Goal: Information Seeking & Learning: Learn about a topic

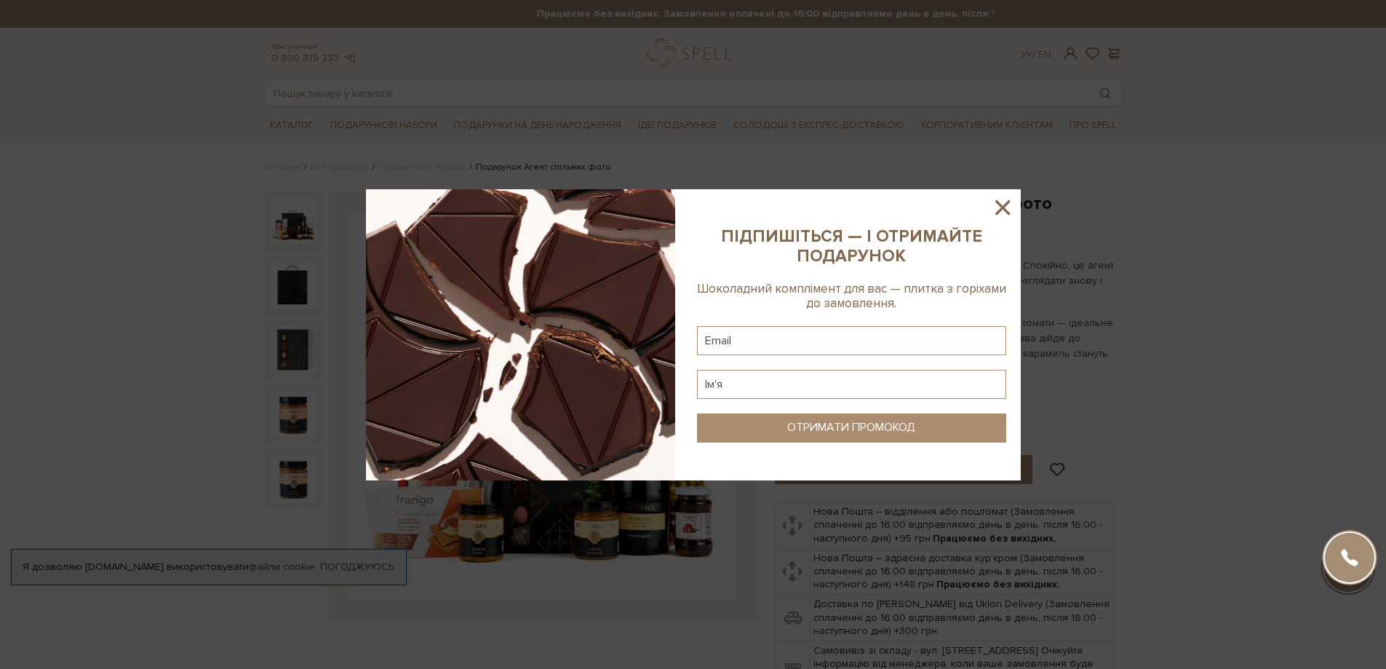
click at [998, 205] on icon at bounding box center [1002, 207] width 25 height 25
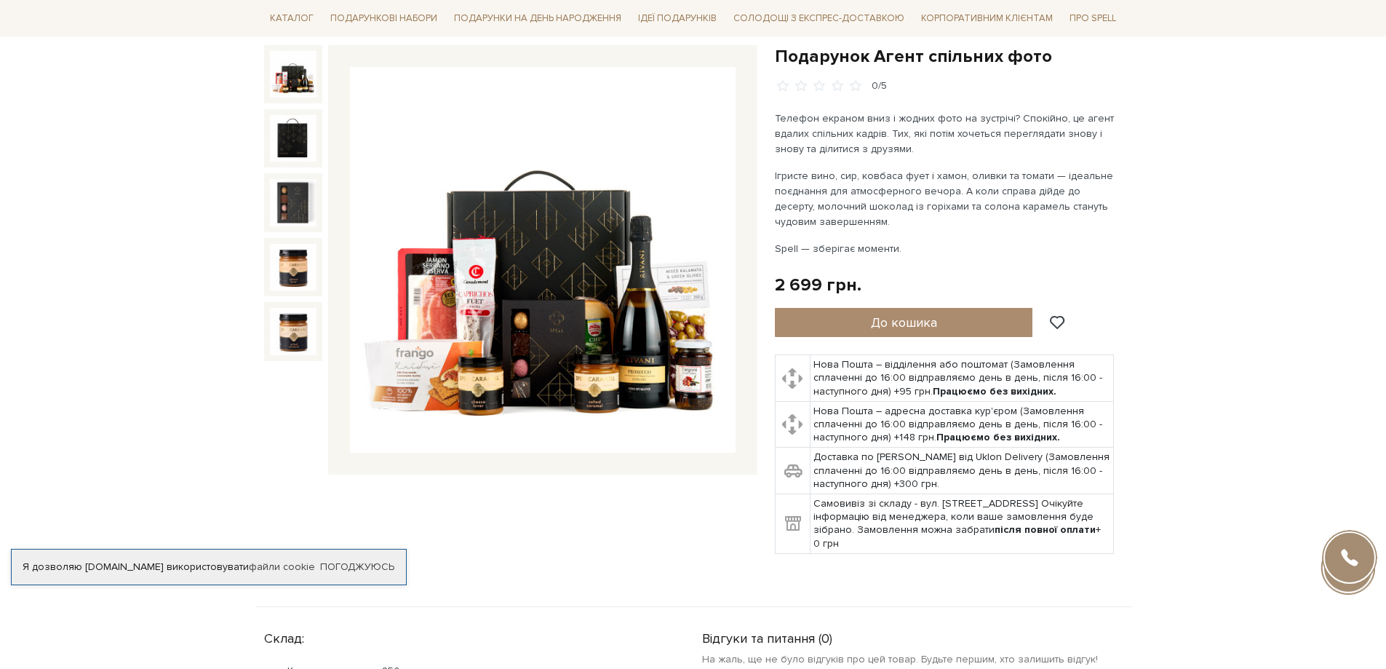
scroll to position [146, 0]
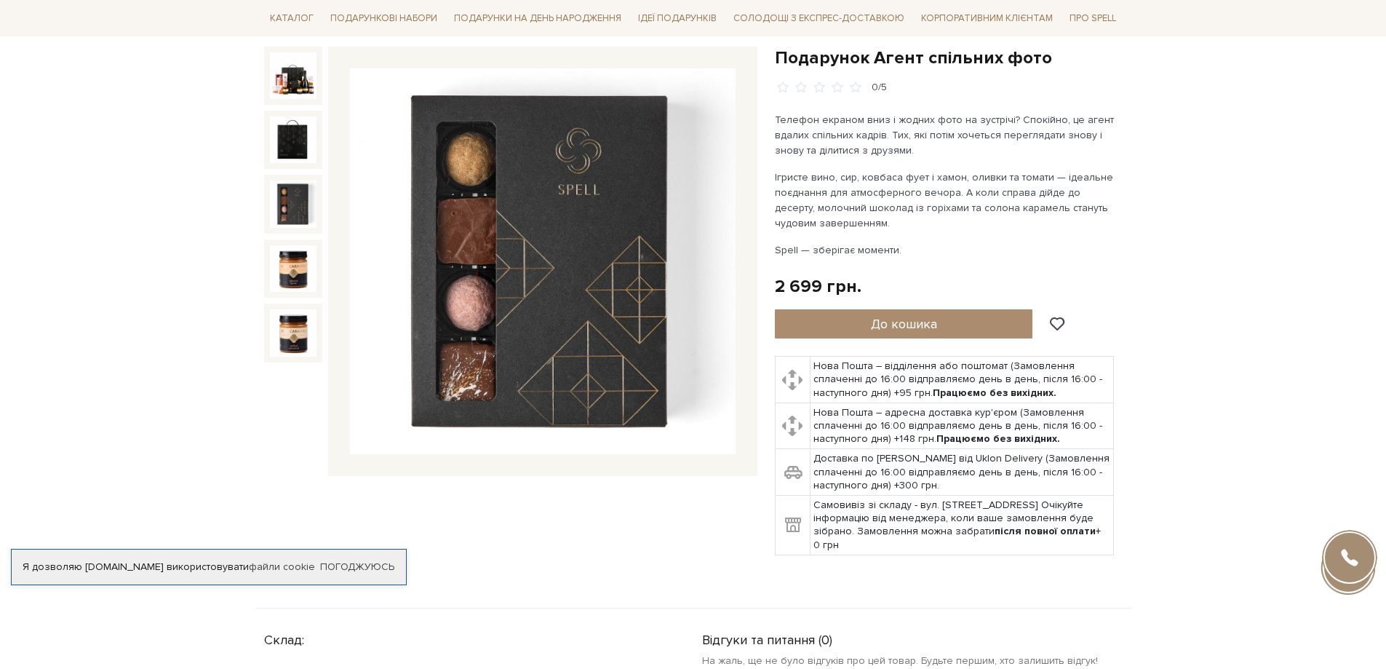
click at [291, 209] on img at bounding box center [293, 203] width 47 height 47
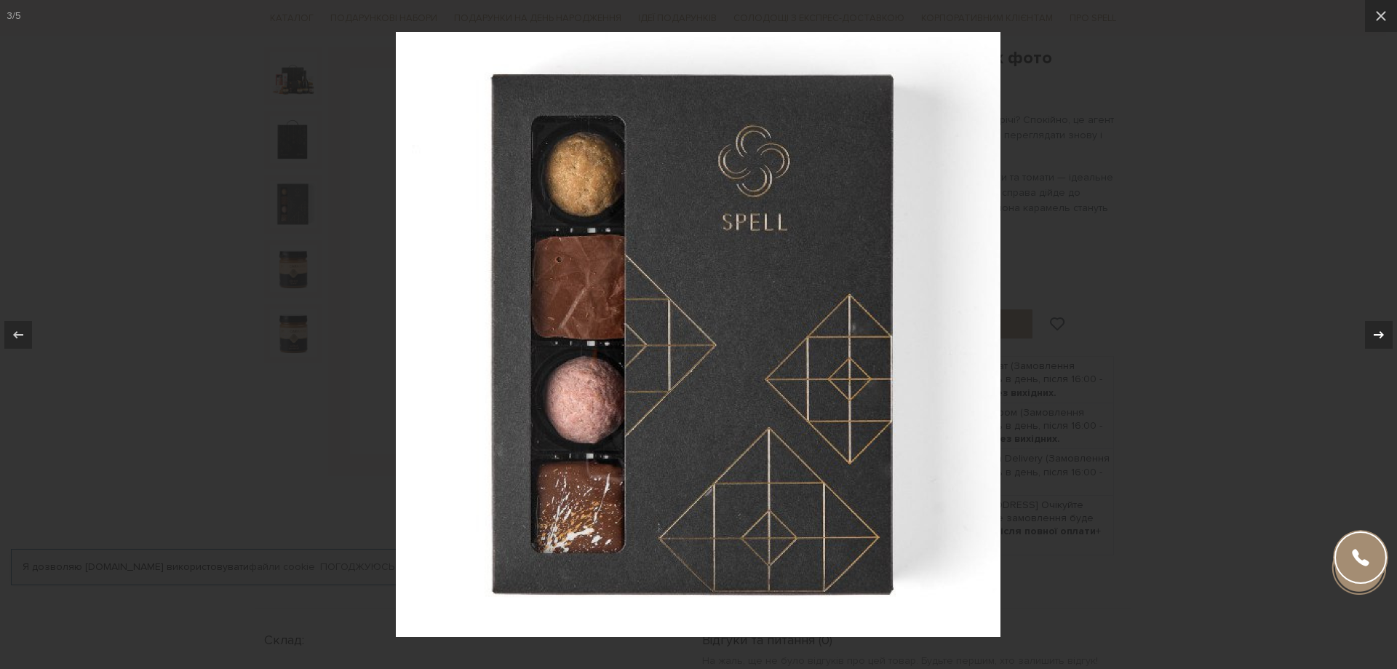
click at [1377, 329] on icon at bounding box center [1378, 334] width 17 height 17
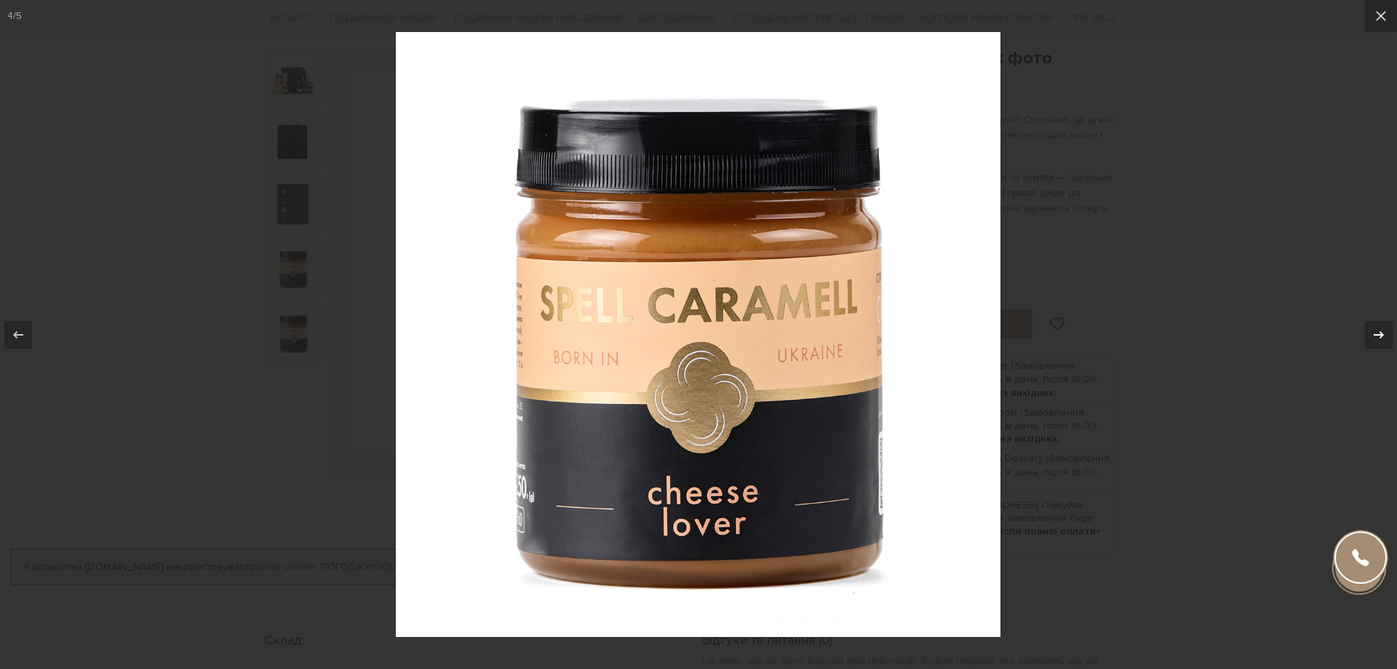
click at [1377, 329] on icon at bounding box center [1378, 334] width 17 height 17
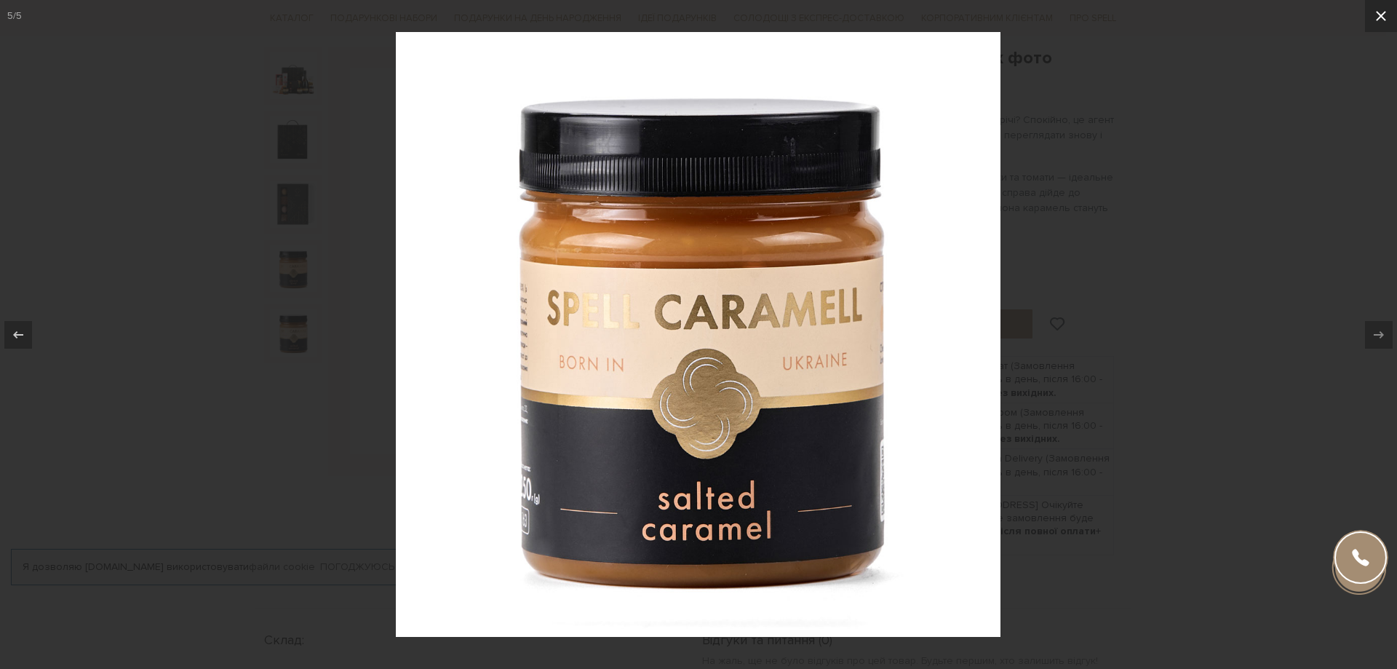
drag, startPoint x: 1387, startPoint y: 20, endPoint x: 1380, endPoint y: 23, distance: 7.8
click at [1385, 20] on icon at bounding box center [1380, 15] width 17 height 17
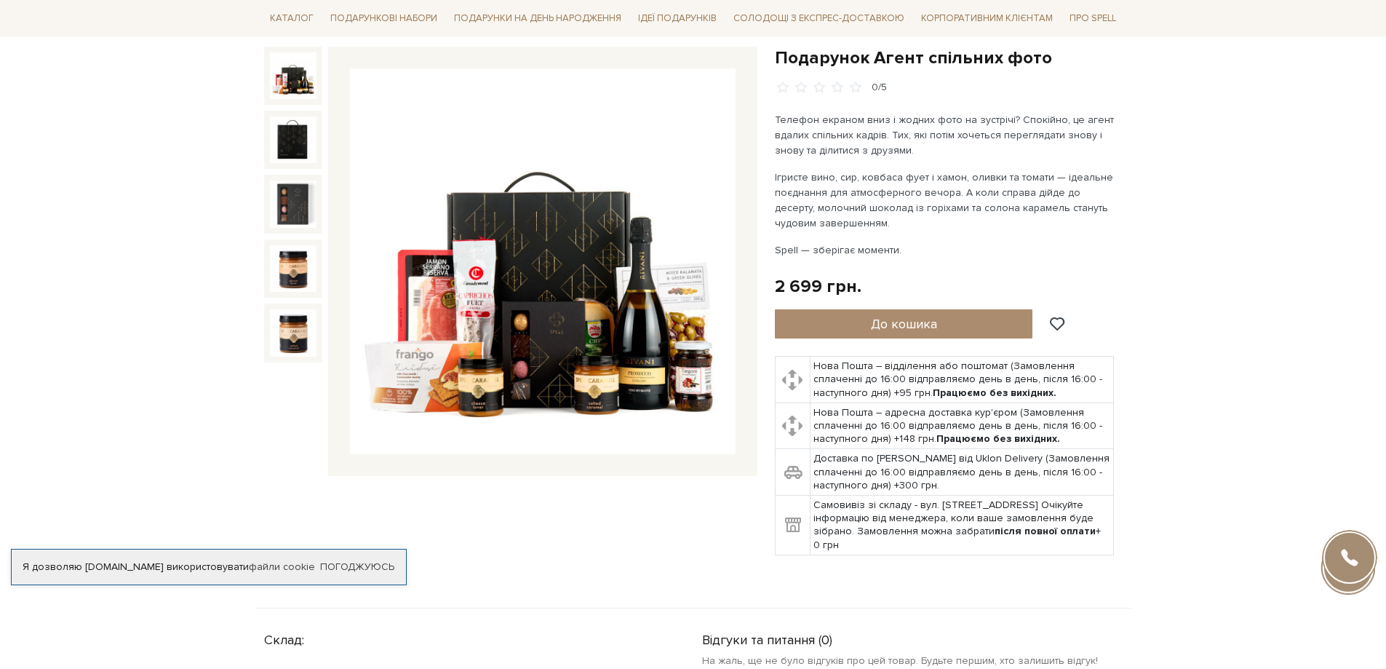
click at [285, 76] on img at bounding box center [293, 75] width 47 height 47
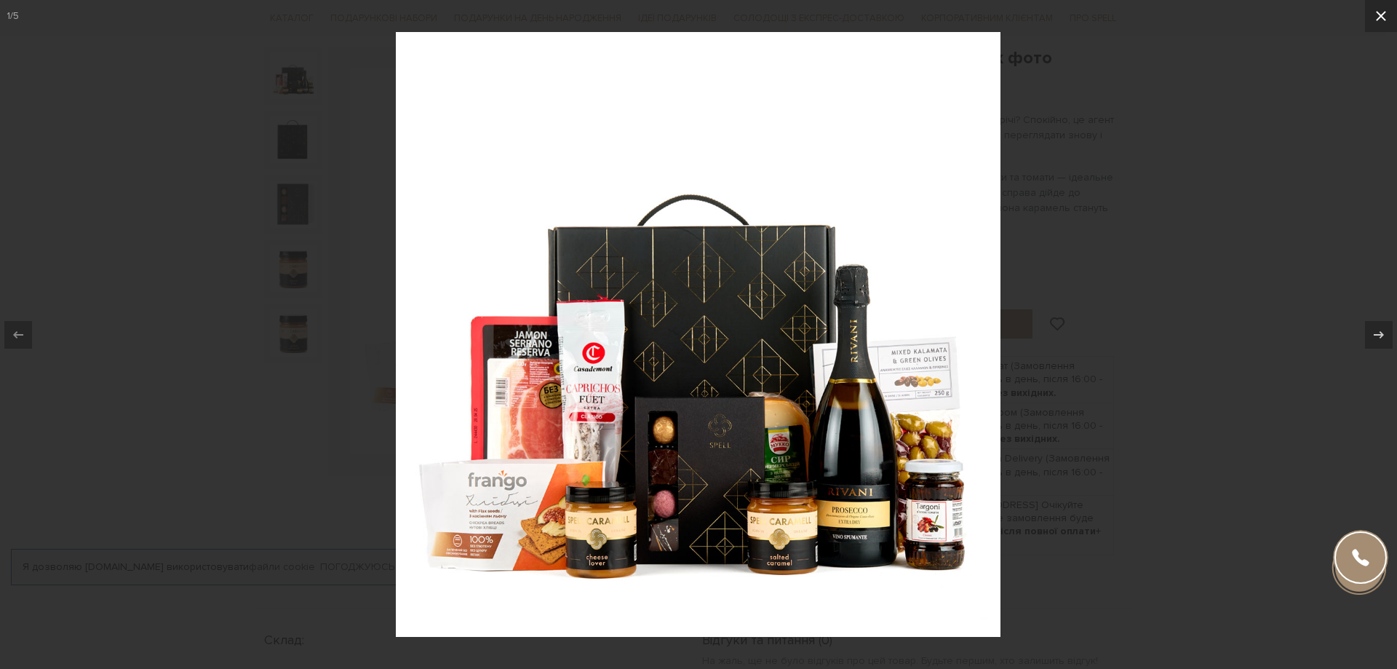
click at [1383, 12] on icon at bounding box center [1380, 15] width 17 height 17
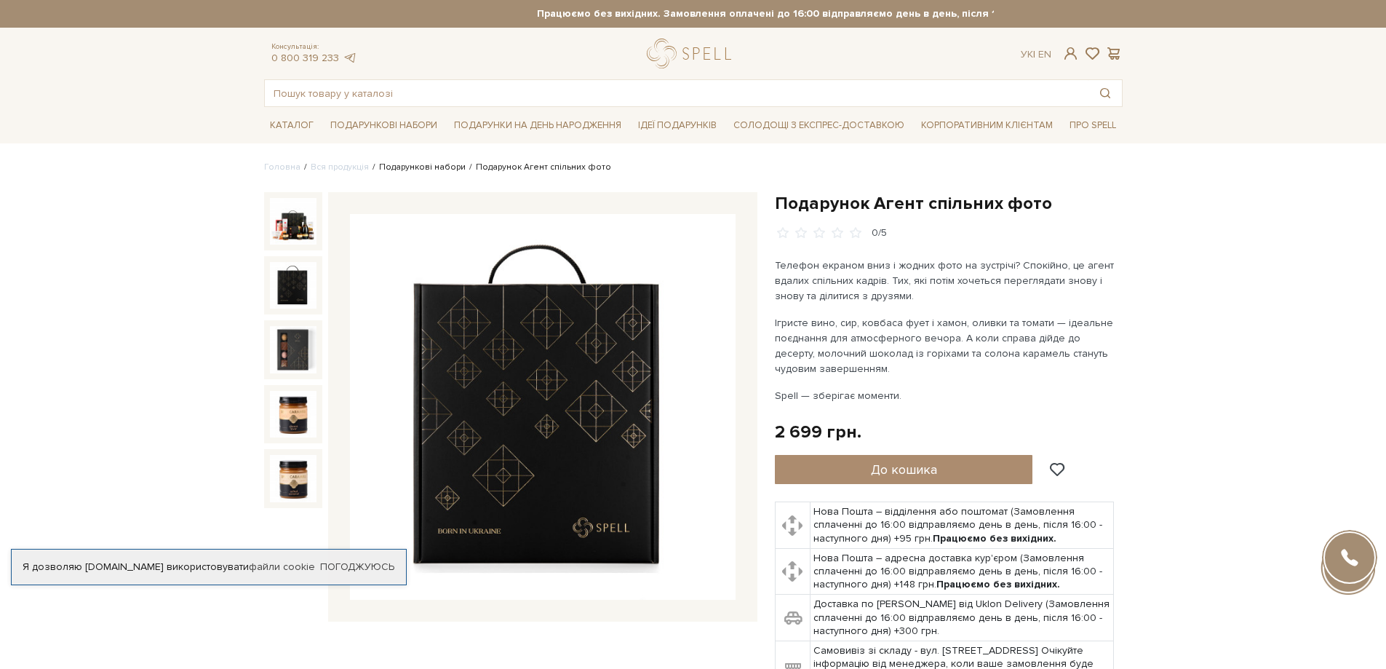
click at [437, 164] on link "Подарункові набори" at bounding box center [422, 167] width 87 height 11
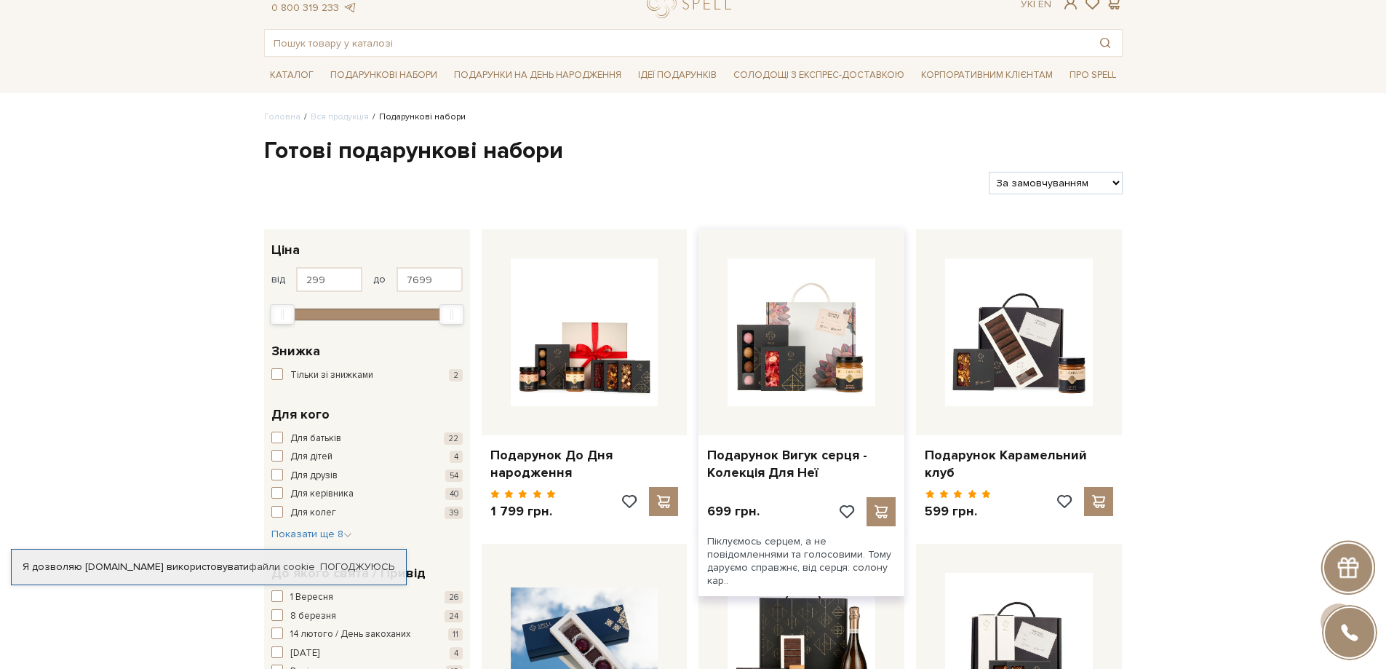
scroll to position [46, 0]
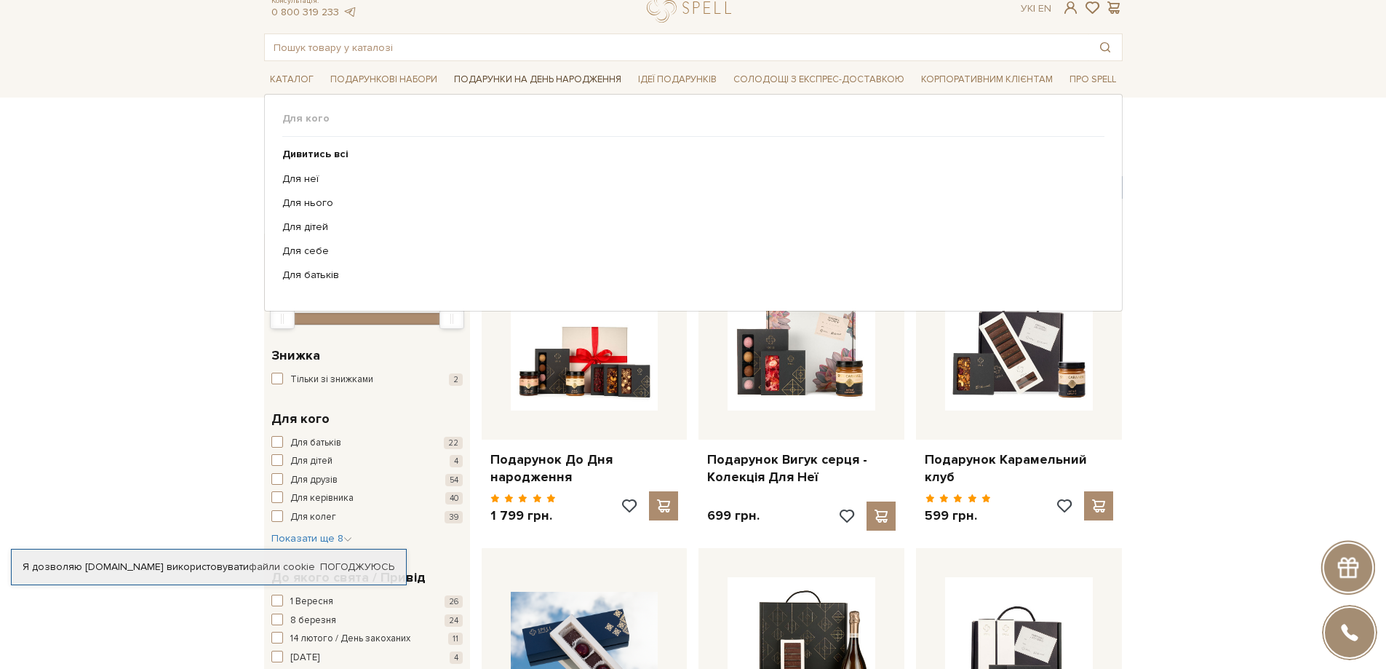
click at [550, 81] on span "Подарунки на День народження" at bounding box center [537, 79] width 179 height 23
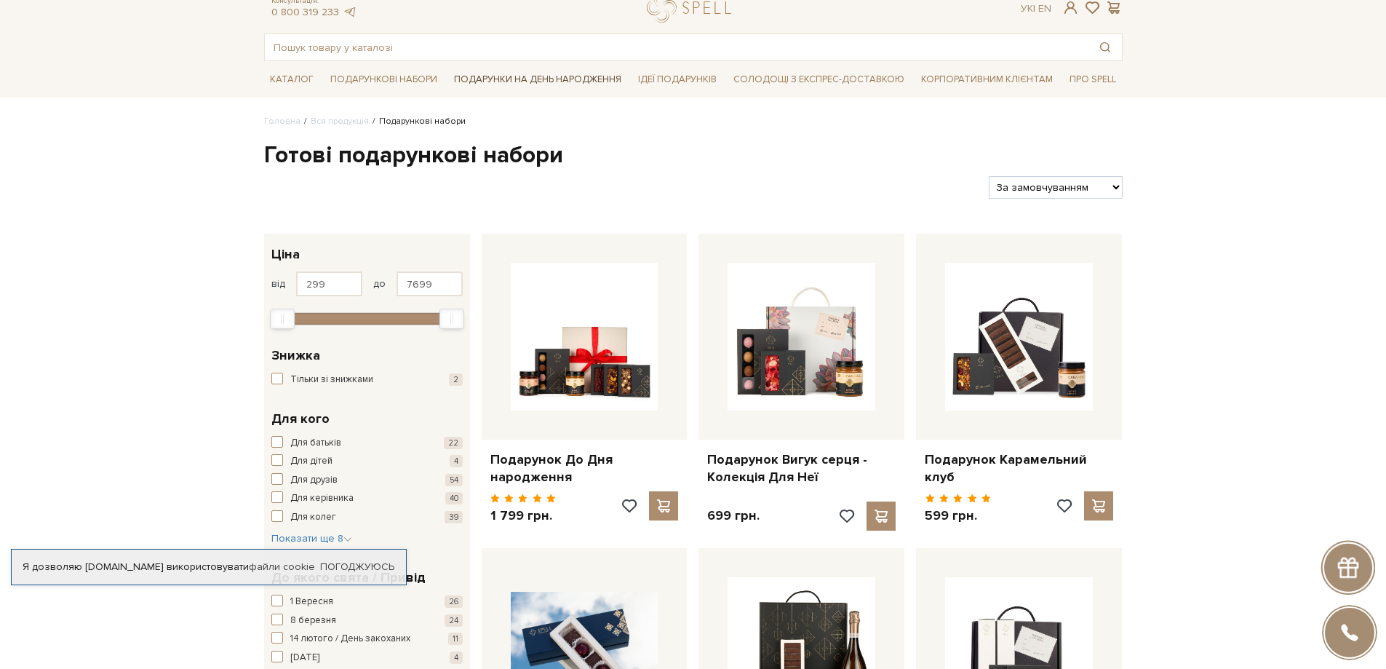
click at [532, 85] on span "Подарунки на День народження" at bounding box center [537, 79] width 179 height 23
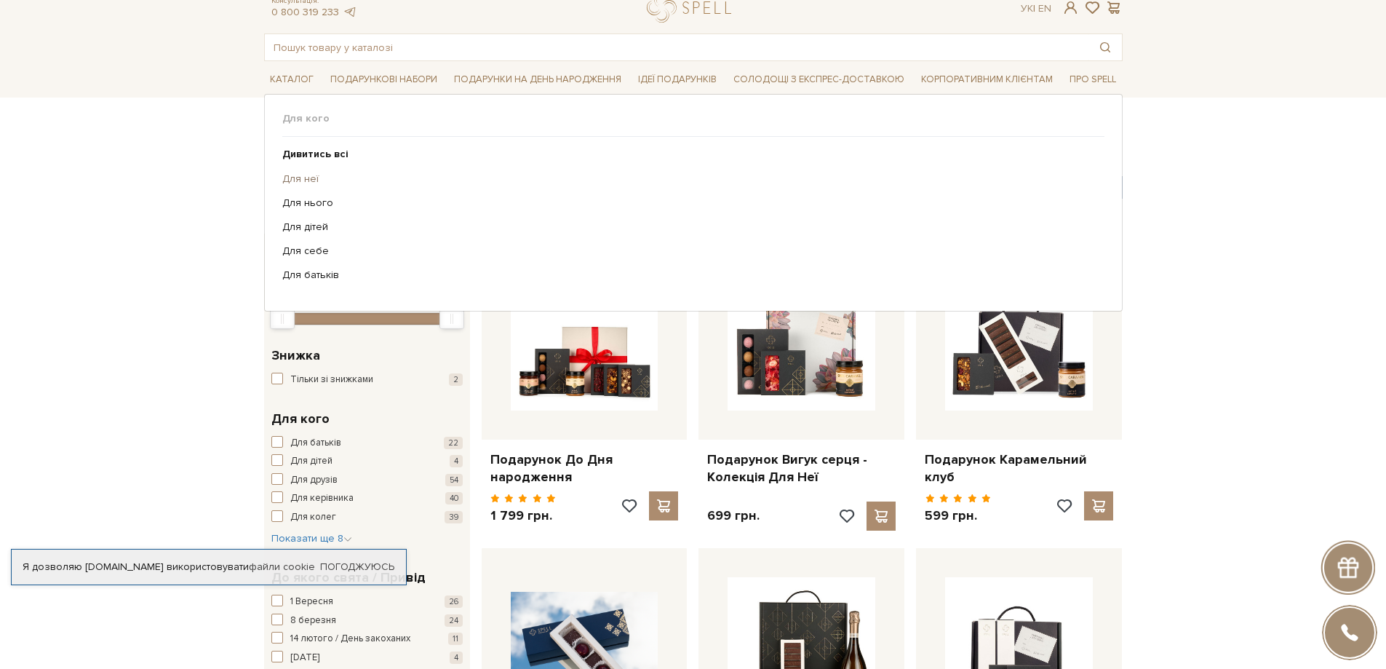
click at [304, 182] on link "Для неї" at bounding box center [687, 178] width 811 height 13
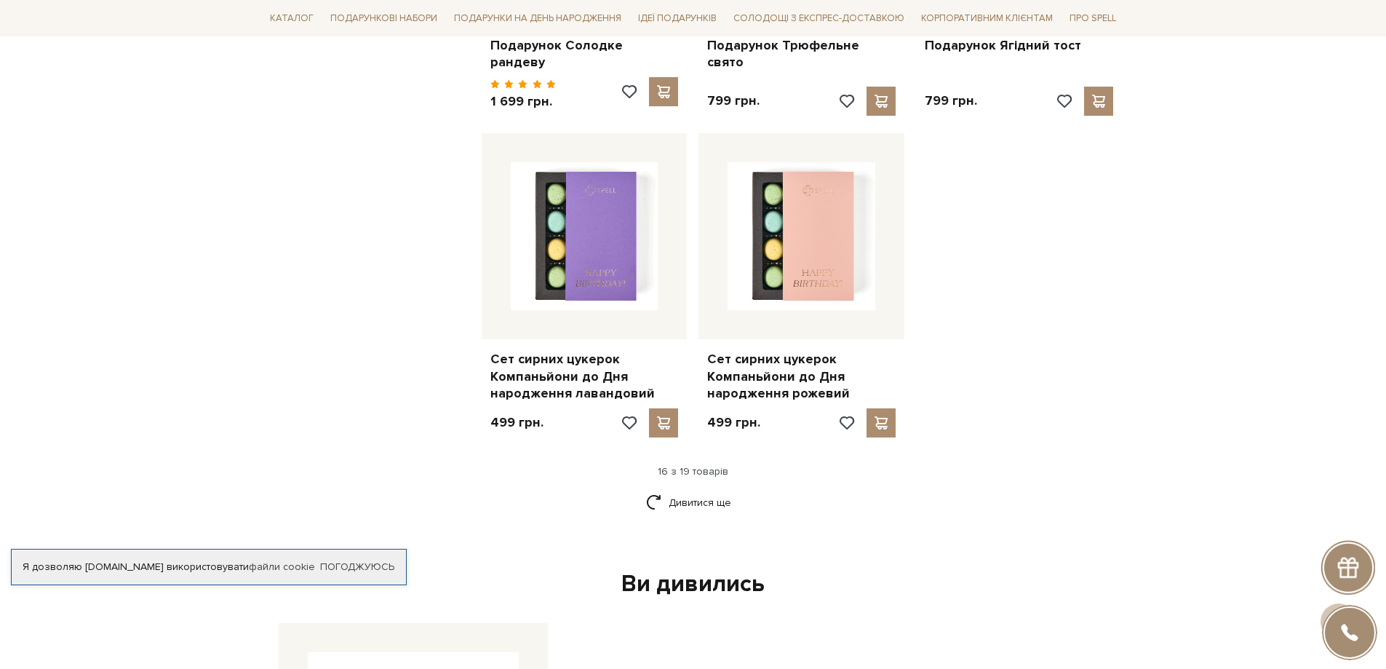
scroll to position [1746, 0]
